Goal: Information Seeking & Learning: Learn about a topic

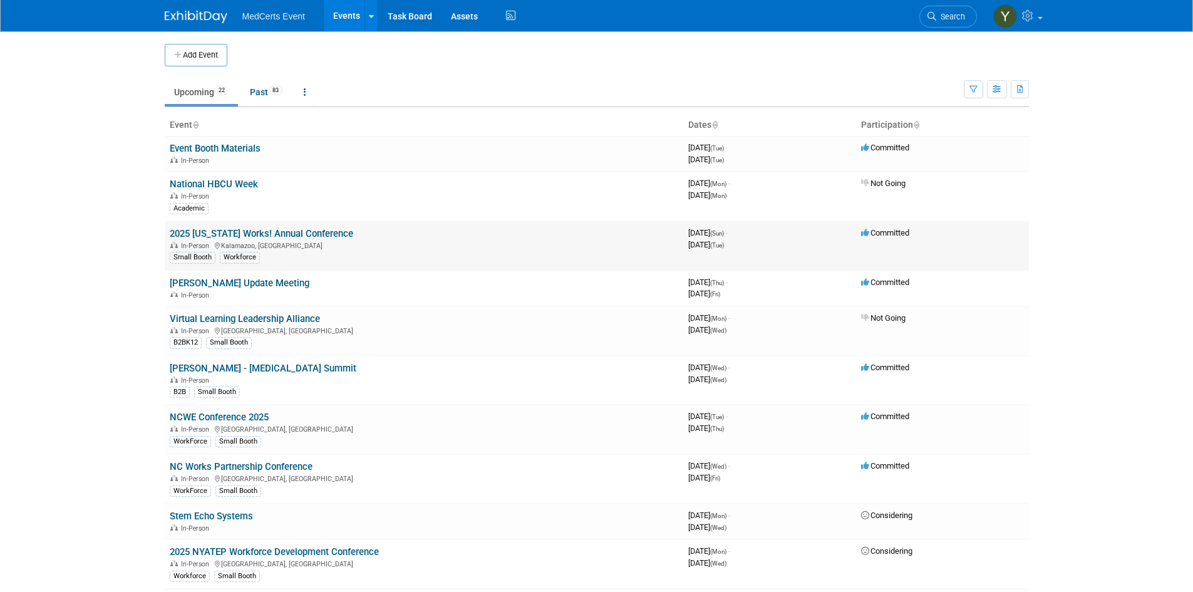
click at [265, 235] on link "2025 [US_STATE] Works! Annual Conference" at bounding box center [261, 233] width 183 height 11
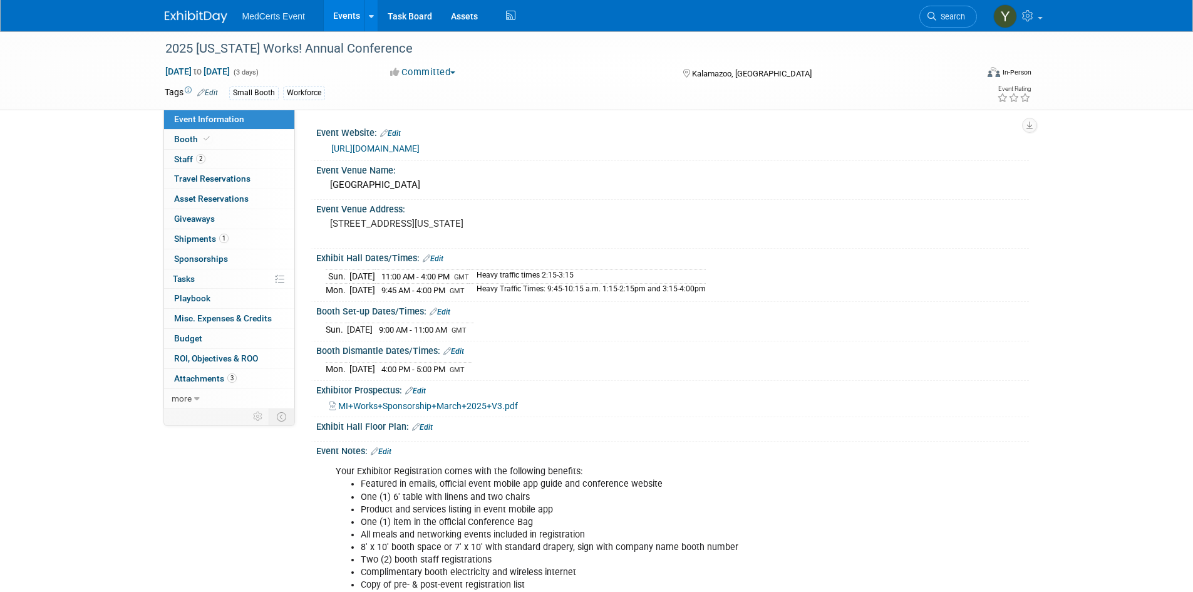
click at [419, 149] on link "https://www.michiganworks.org/conference-schedule" at bounding box center [375, 148] width 88 height 10
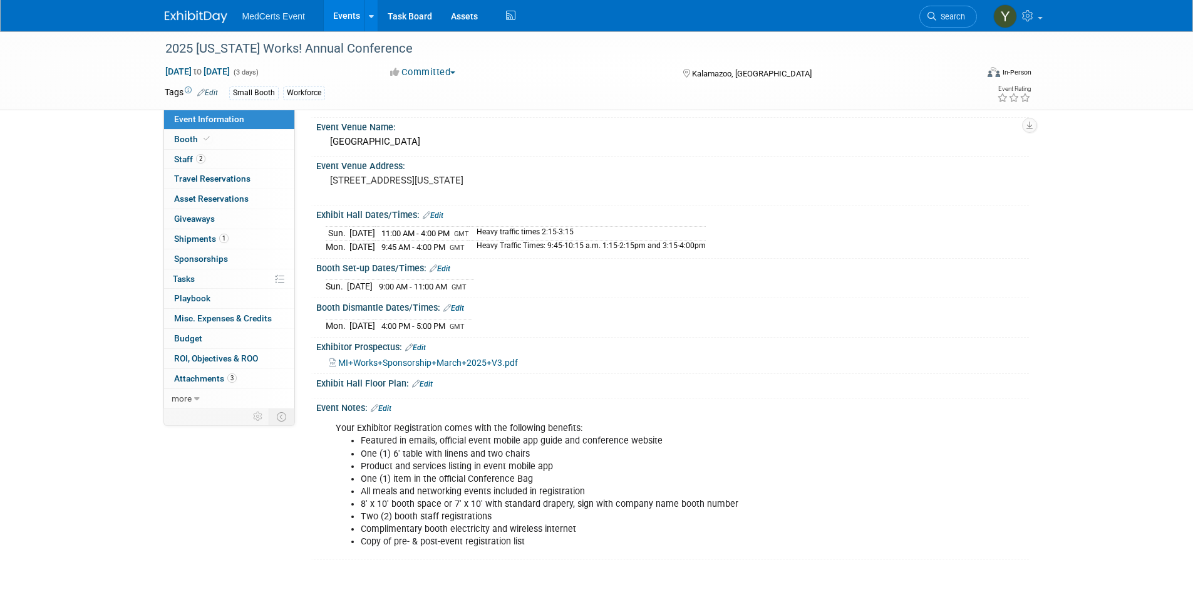
scroll to position [125, 0]
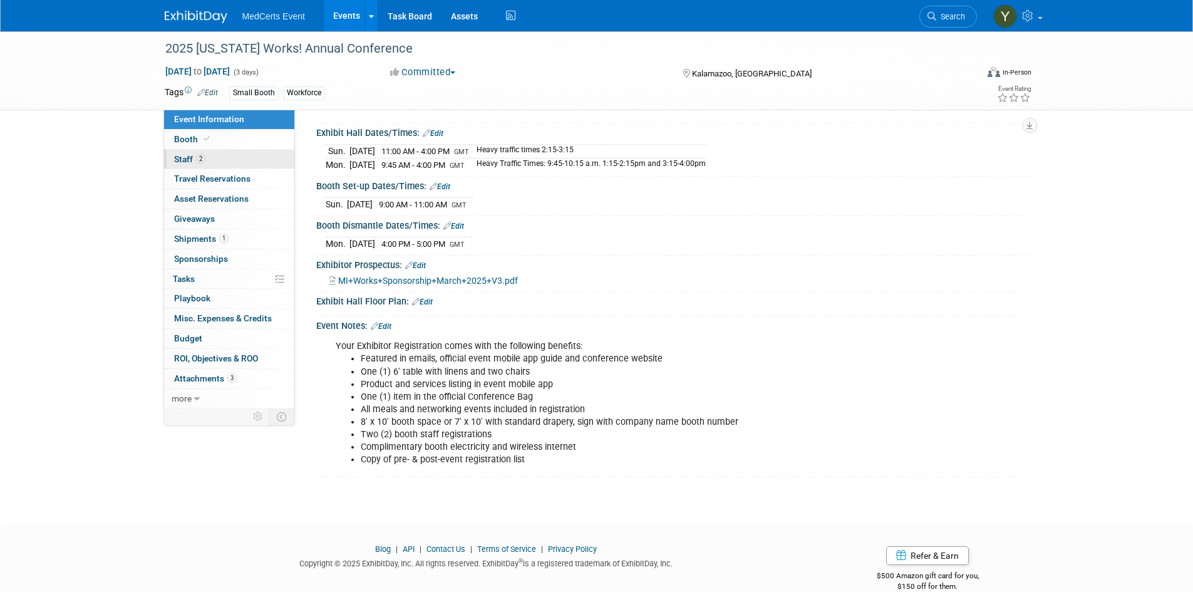
click at [218, 153] on link "2 Staff 2" at bounding box center [229, 159] width 130 height 19
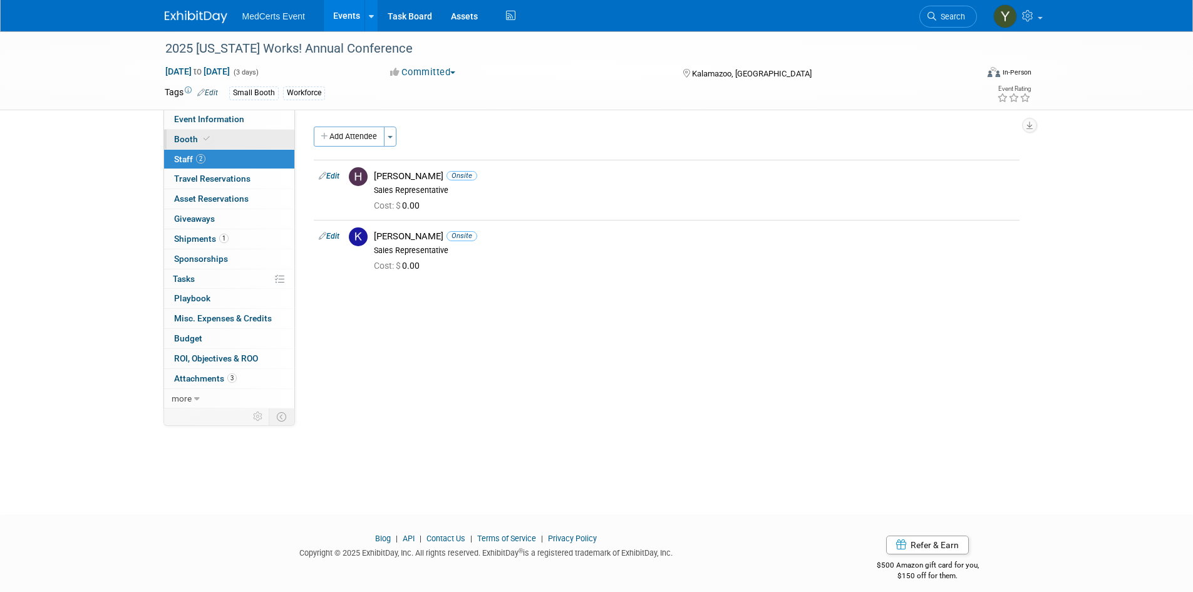
click at [218, 143] on link "Booth" at bounding box center [229, 139] width 130 height 19
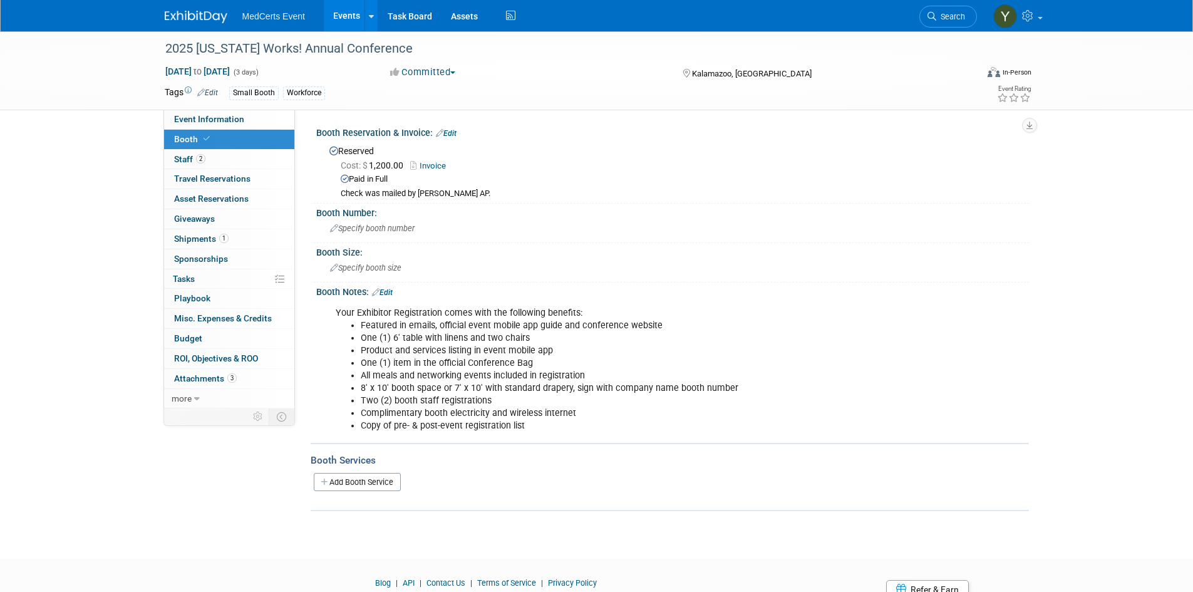
click at [391, 332] on li "One (1) 6' table with linens and two chairs" at bounding box center [622, 338] width 523 height 13
click at [515, 382] on li "8' x 10' booth space or 7' x 10' with standard drapery, sign with company name …" at bounding box center [622, 388] width 523 height 13
click at [376, 324] on li "Featured in emails, official event mobile app guide and conference website" at bounding box center [622, 325] width 523 height 13
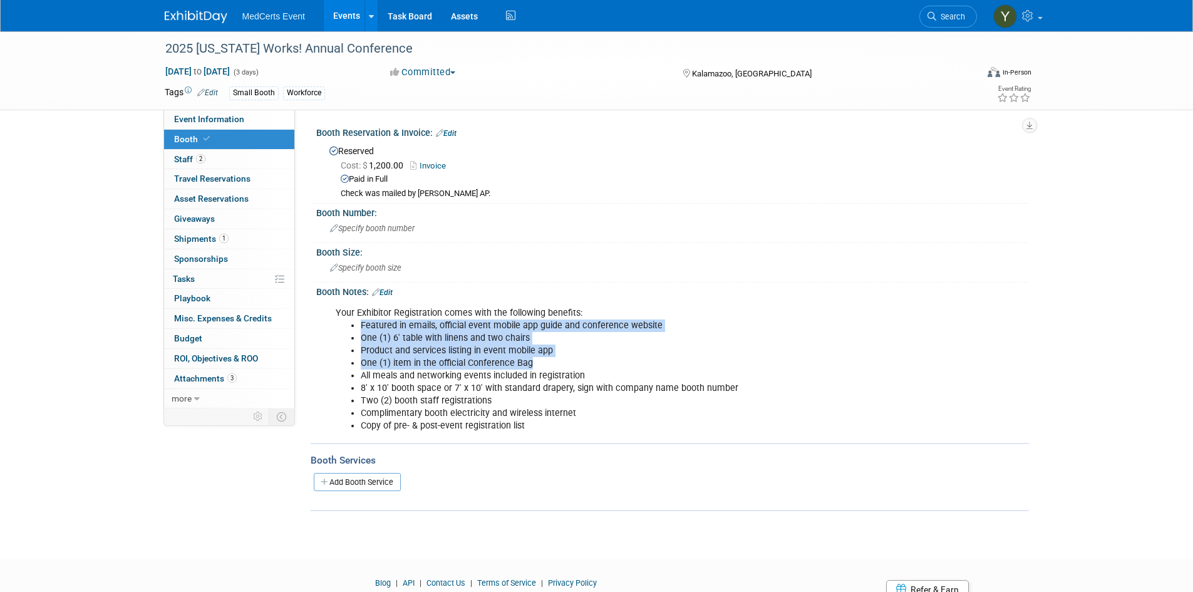
drag, startPoint x: 361, startPoint y: 324, endPoint x: 617, endPoint y: 356, distance: 258.0
click at [617, 356] on ul "Featured in emails, official event mobile app guide and conference website One …" at bounding box center [610, 375] width 548 height 113
click at [617, 357] on li "One (1) item in the official Conference Bag" at bounding box center [622, 363] width 523 height 13
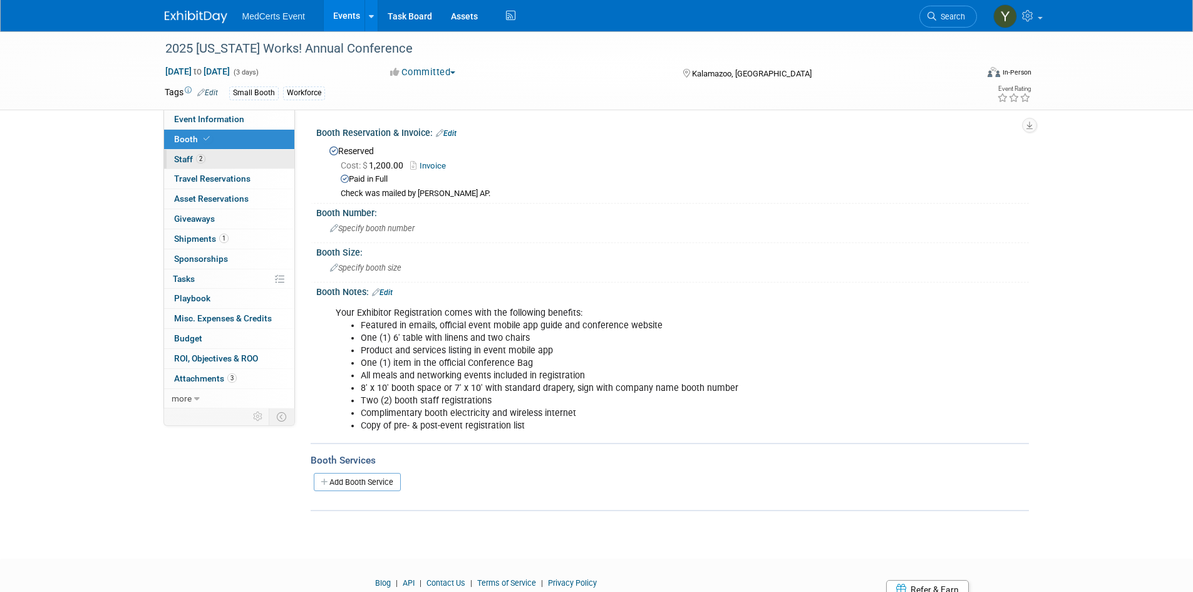
click at [235, 159] on link "2 Staff 2" at bounding box center [229, 159] width 130 height 19
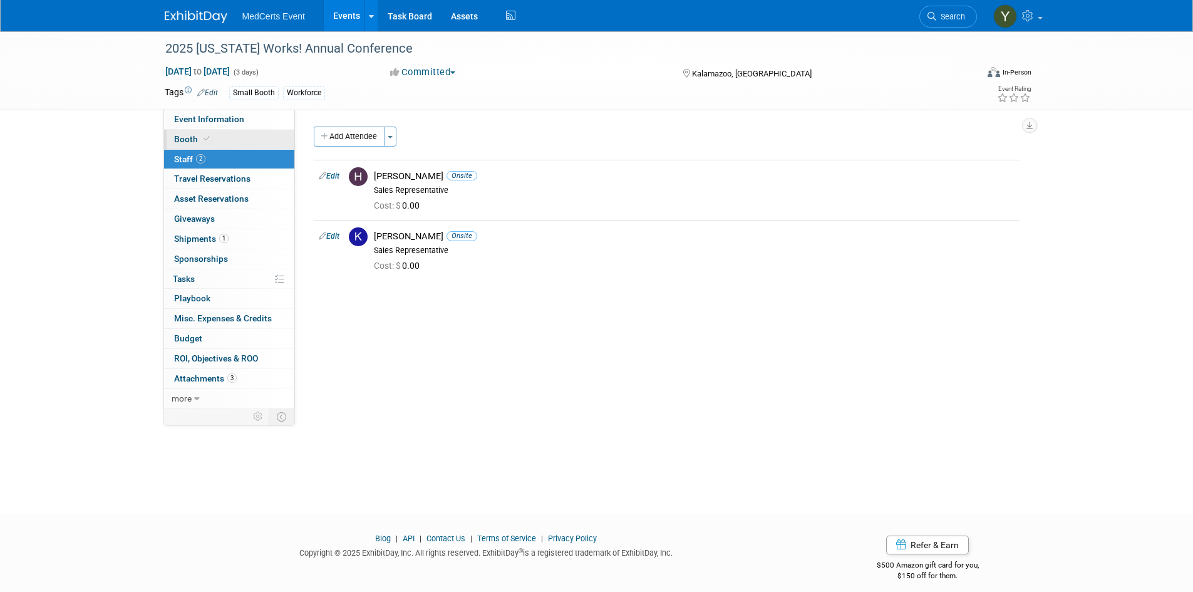
click at [188, 141] on span "Booth" at bounding box center [193, 139] width 38 height 10
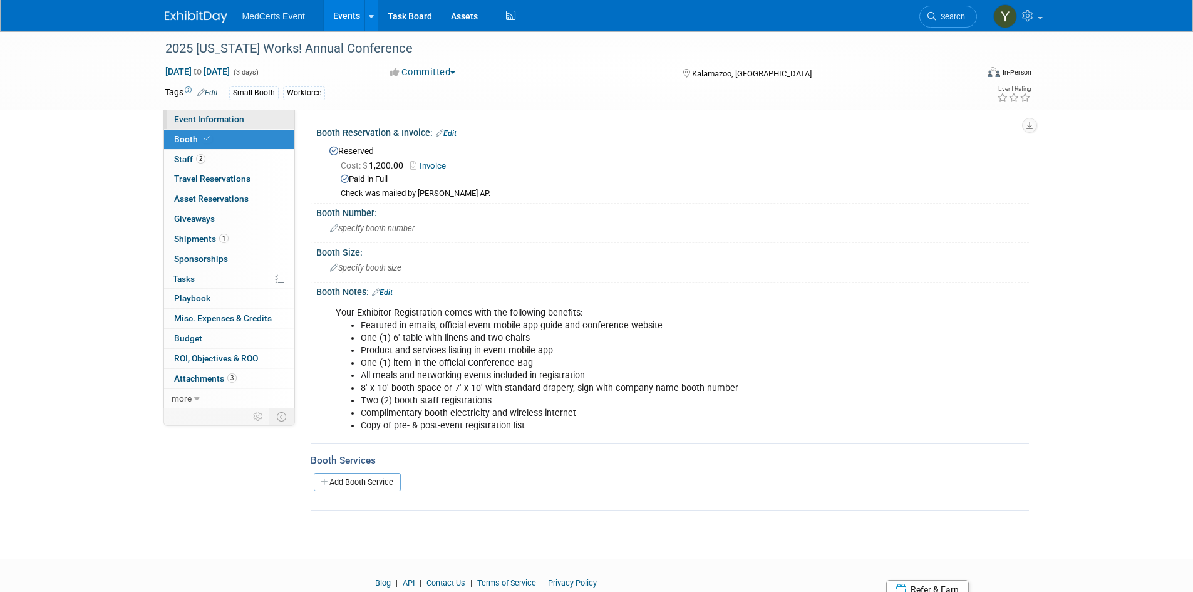
click at [183, 116] on span "Event Information" at bounding box center [209, 119] width 70 height 10
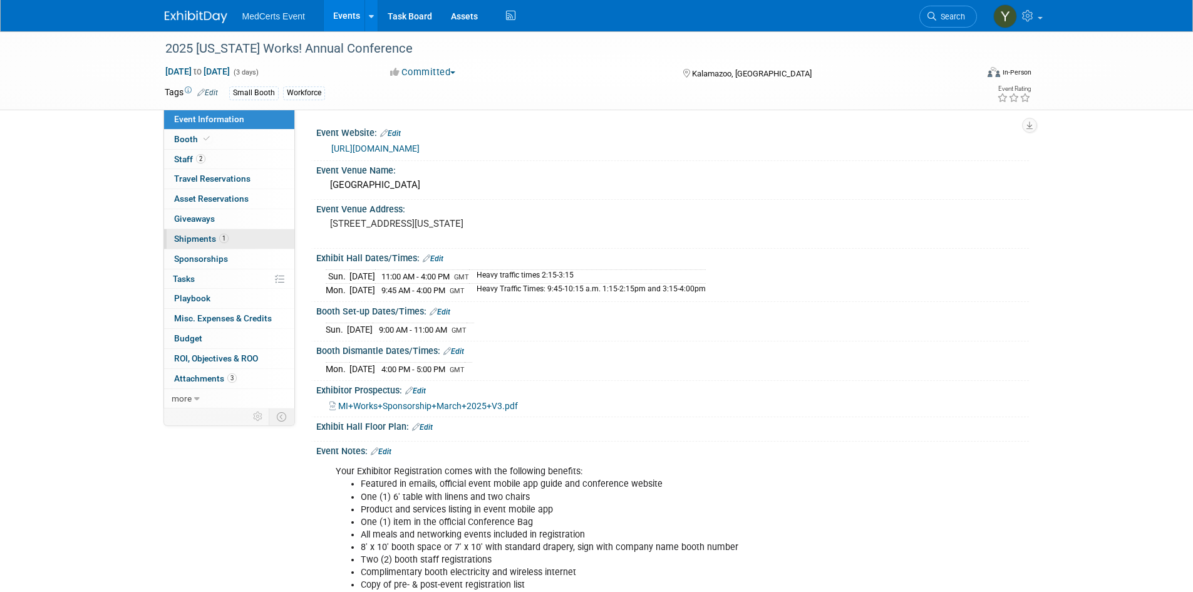
click at [253, 232] on link "1 Shipments 1" at bounding box center [229, 238] width 130 height 19
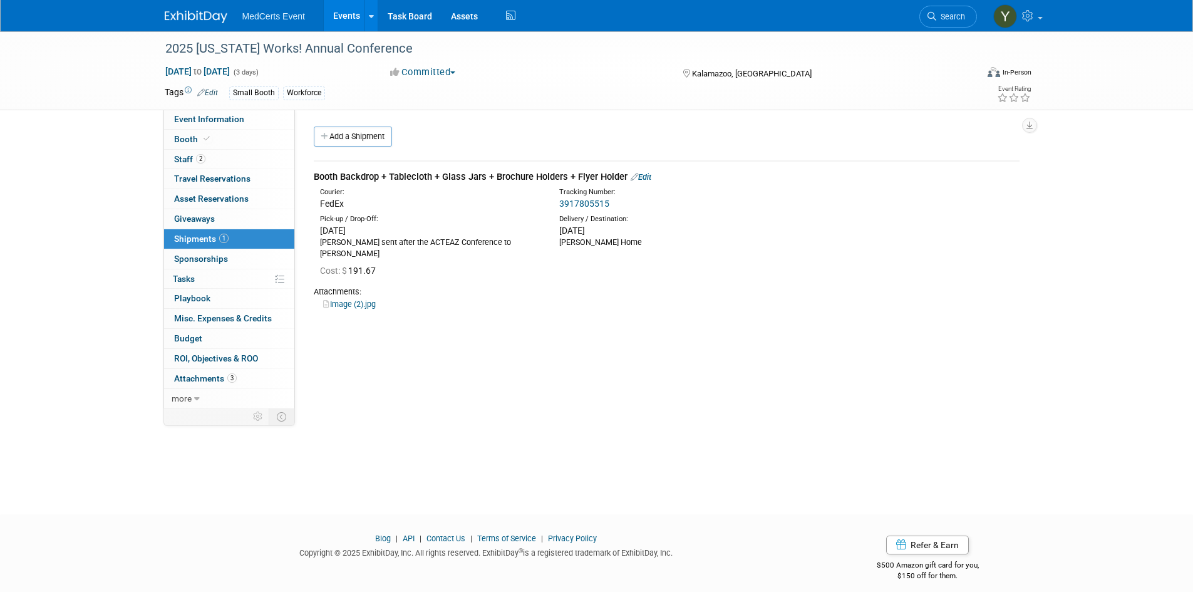
click at [348, 14] on link "Events" at bounding box center [347, 15] width 46 height 31
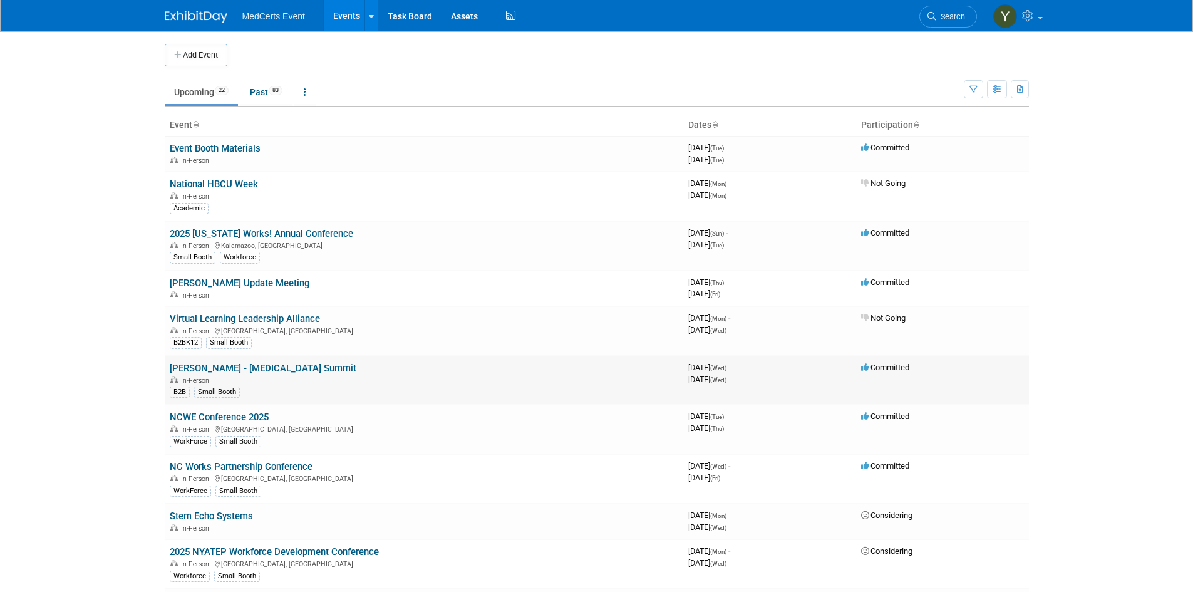
click at [222, 372] on link "[PERSON_NAME] - [MEDICAL_DATA] Summit" at bounding box center [263, 367] width 187 height 11
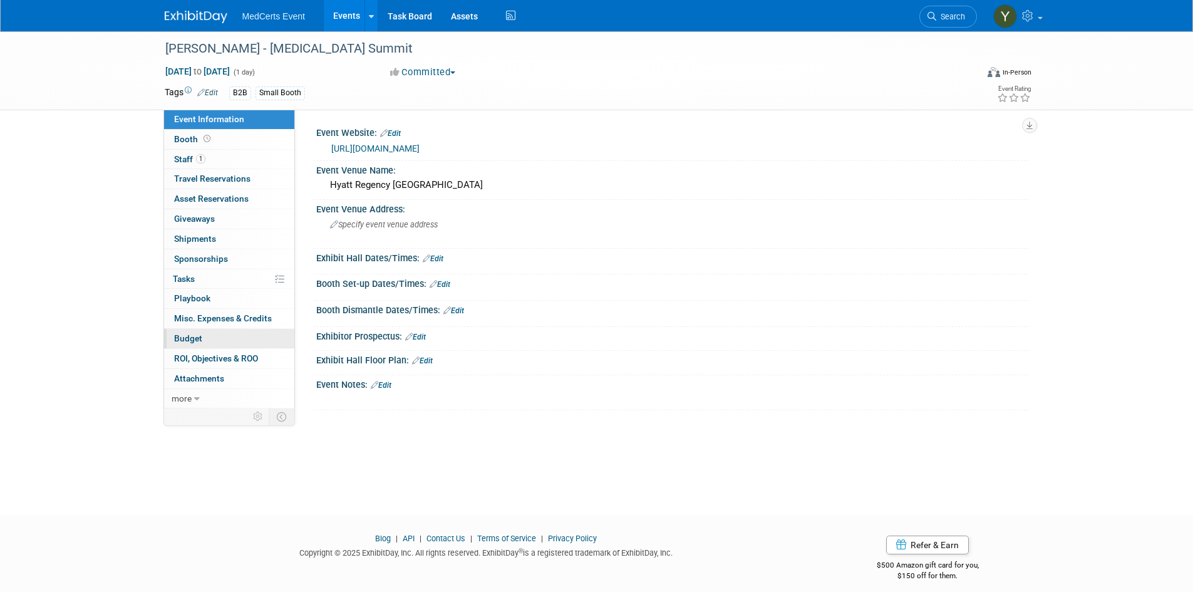
click at [265, 342] on link "Budget" at bounding box center [229, 338] width 130 height 19
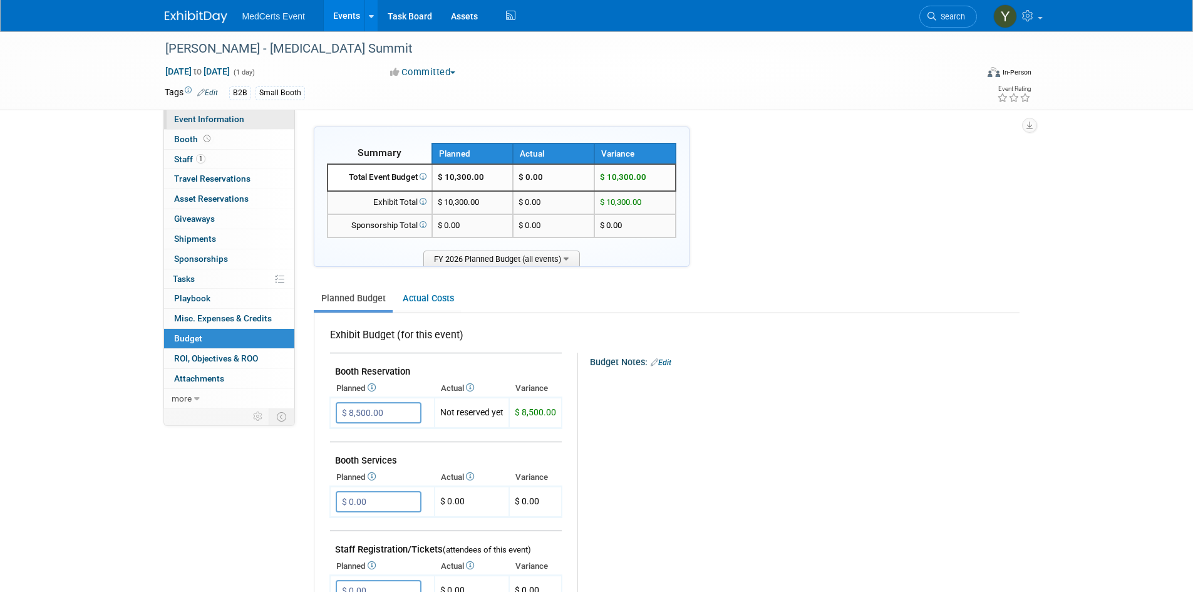
click at [206, 117] on span "Event Information" at bounding box center [209, 119] width 70 height 10
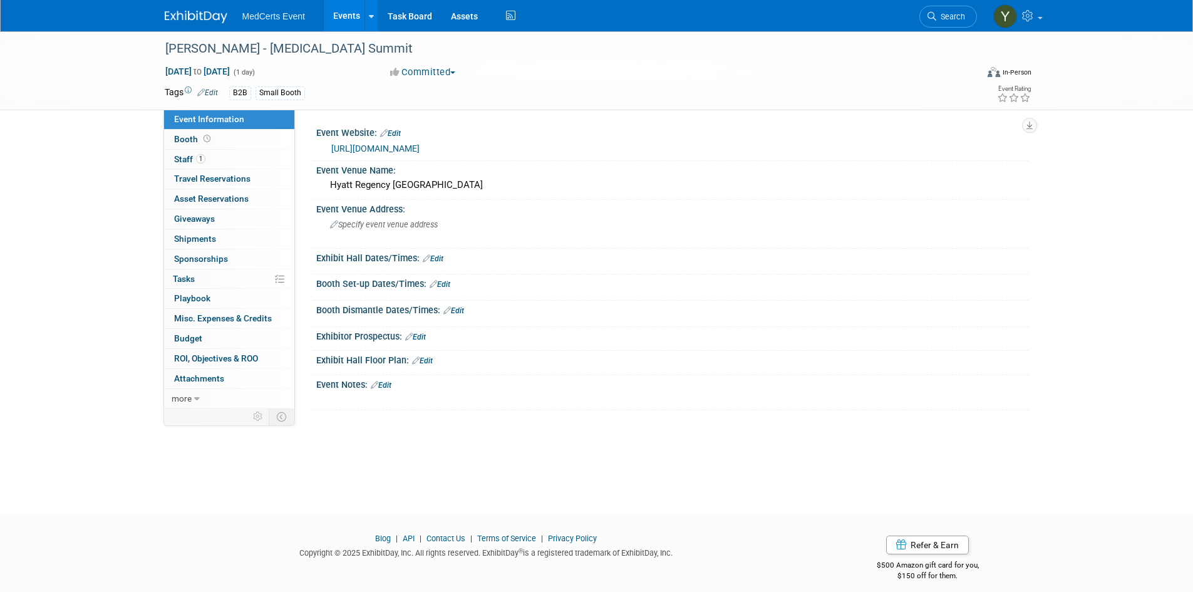
click at [440, 157] on div "Event Website: Edit https://conferences.beckershospitalreview.com/Perioperative…" at bounding box center [670, 142] width 718 height 38
click at [419, 146] on link "https://conferences.beckershospitalreview.com/PerioperativeSummit" at bounding box center [375, 148] width 88 height 10
click at [409, 146] on link "https://conferences.beckershospitalreview.com/PerioperativeSummit" at bounding box center [375, 148] width 88 height 10
click at [342, 13] on link "Events" at bounding box center [347, 15] width 46 height 31
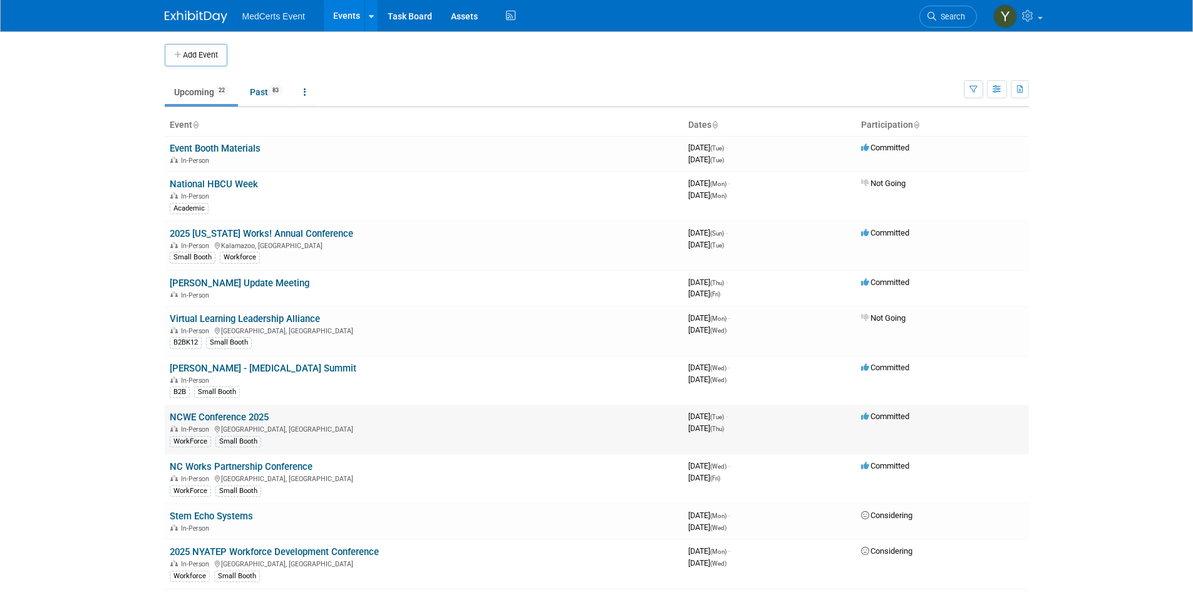
click at [228, 421] on link "NCWE Conference 2025" at bounding box center [219, 416] width 99 height 11
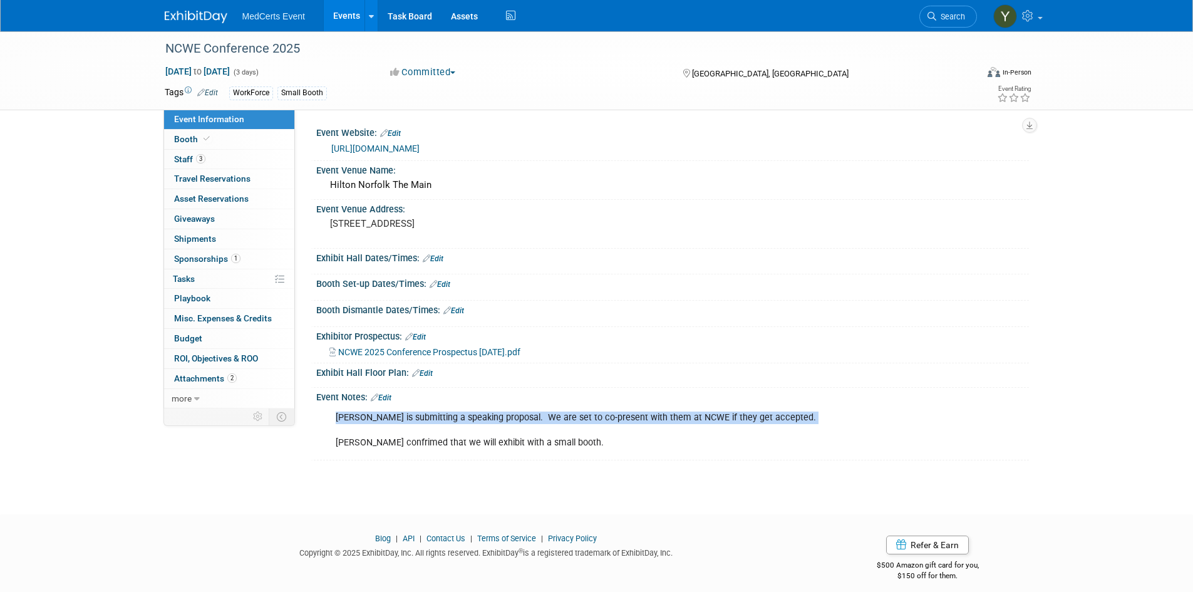
drag, startPoint x: 337, startPoint y: 421, endPoint x: 751, endPoint y: 426, distance: 414.4
click at [751, 426] on div "[PERSON_NAME] is submitting a speaking proposal. We are set to co-present with …" at bounding box center [609, 430] width 564 height 50
copy div "[PERSON_NAME] is submitting a speaking proposal. We are set to co-present with …"
